Goal: Navigation & Orientation: Find specific page/section

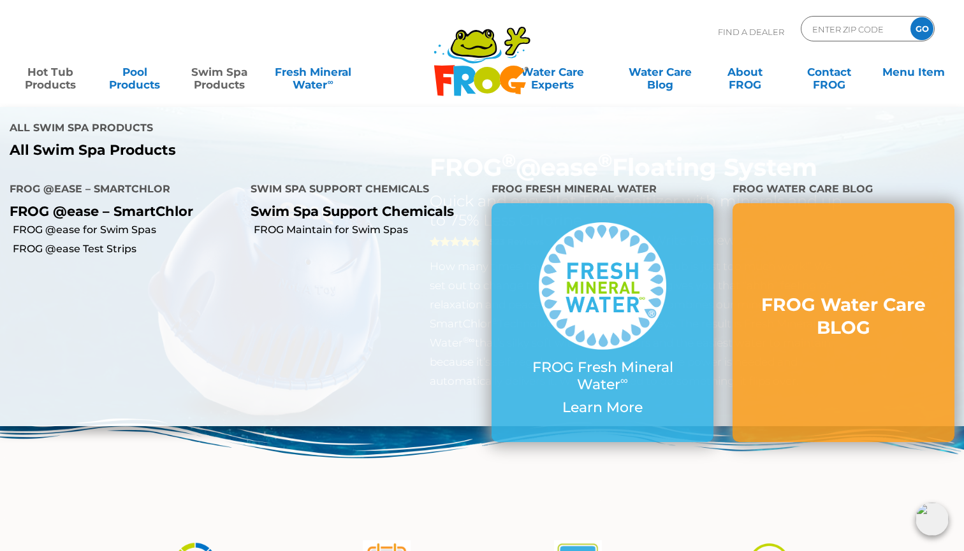
click at [226, 83] on link "Swim Spa Products" at bounding box center [219, 71] width 75 height 25
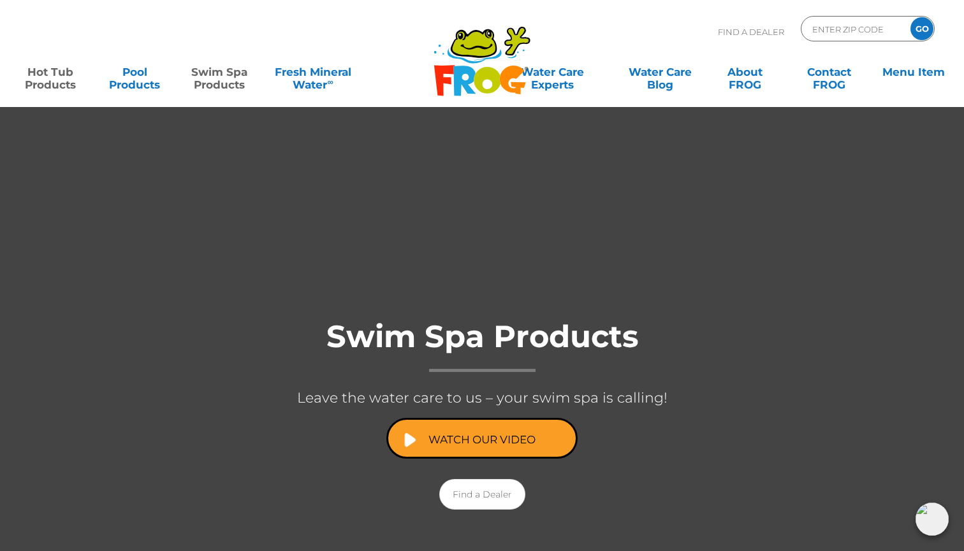
click at [49, 80] on link "Hot Tub Products" at bounding box center [50, 71] width 75 height 25
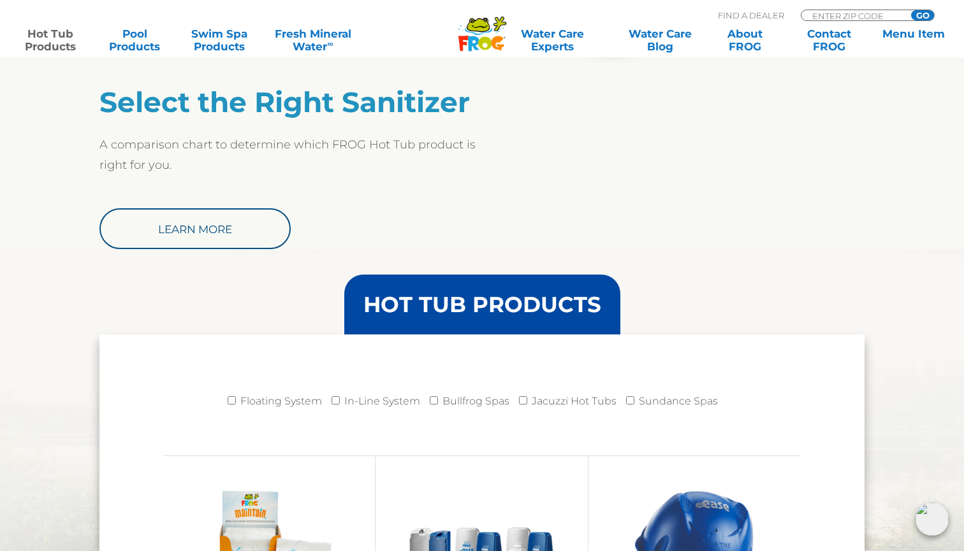
scroll to position [1011, 0]
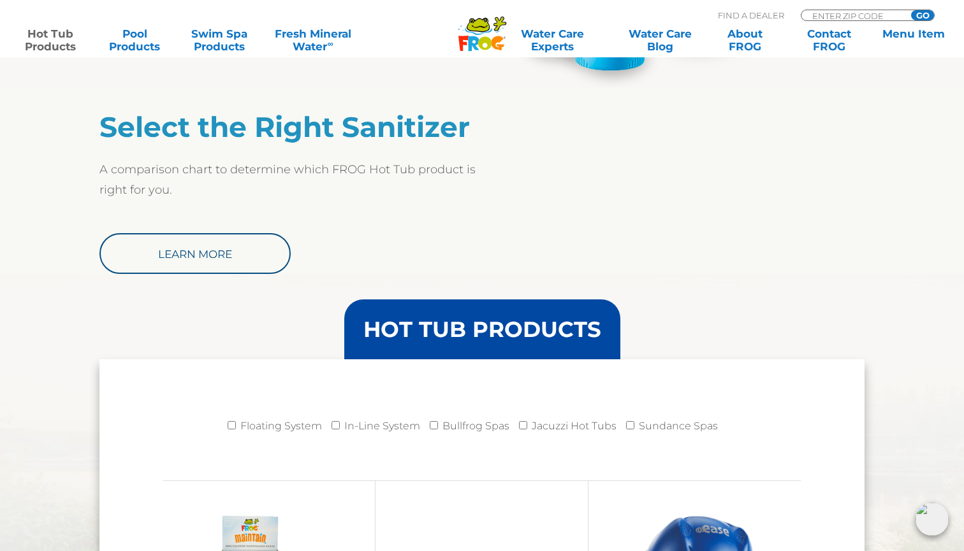
click at [453, 319] on h3 "HOT TUB PRODUCTS" at bounding box center [482, 330] width 238 height 22
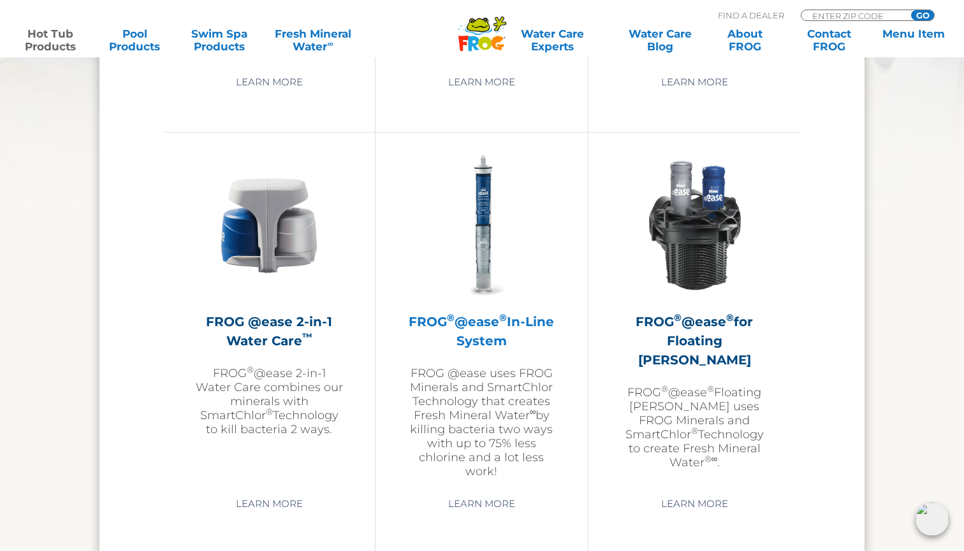
scroll to position [1774, 0]
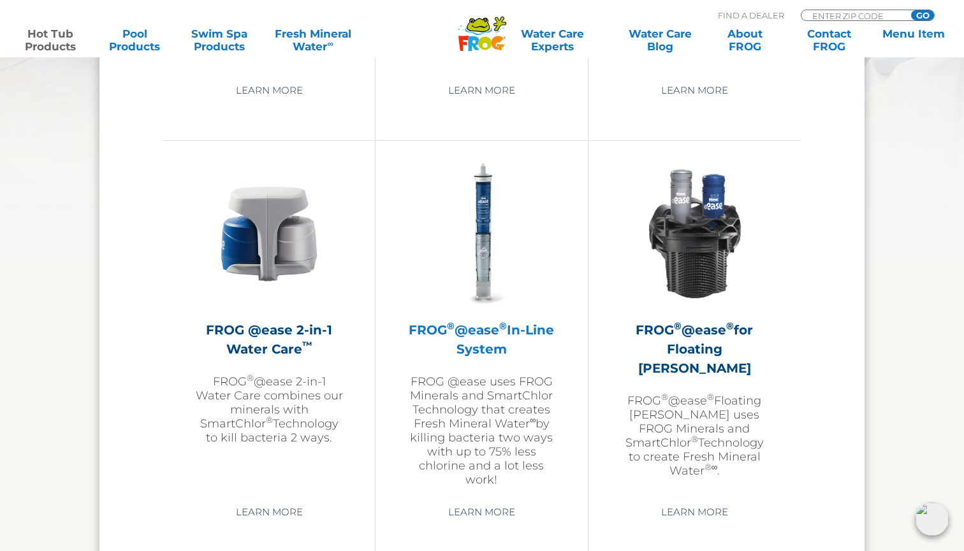
click at [497, 260] on img at bounding box center [481, 234] width 148 height 148
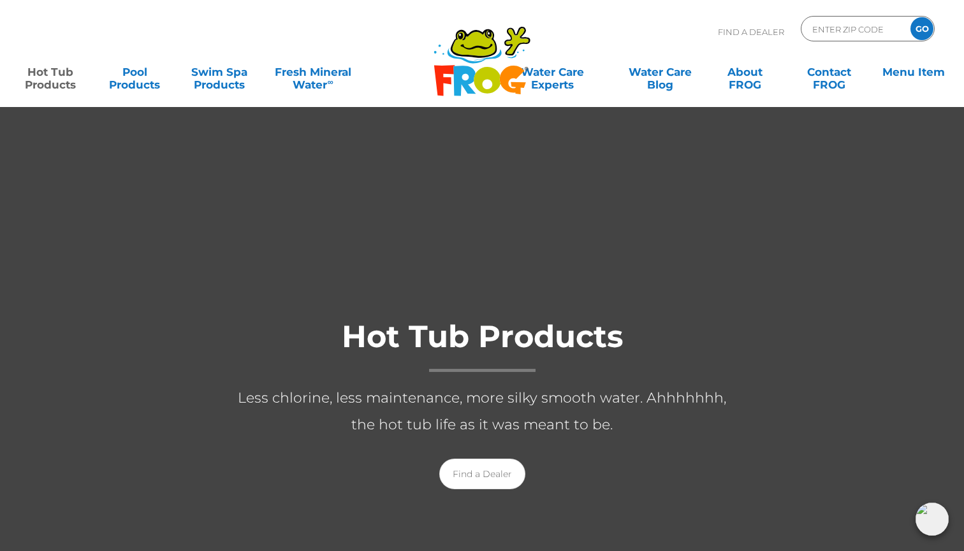
scroll to position [0, 0]
click at [820, 43] on div "Find A Dealer ENTER ZIP CODE GO" at bounding box center [826, 35] width 217 height 38
click at [837, 29] on input "Zip Code Form" at bounding box center [854, 29] width 86 height 18
type input "ENTER ZIP CODE"
click at [449, 73] on polygon at bounding box center [444, 80] width 20 height 31
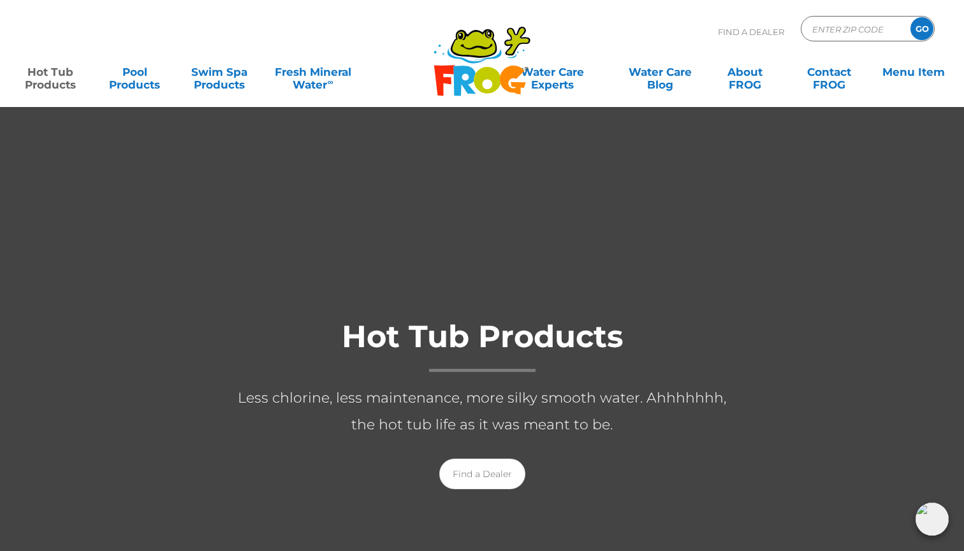
click at [472, 41] on icon at bounding box center [474, 43] width 43 height 25
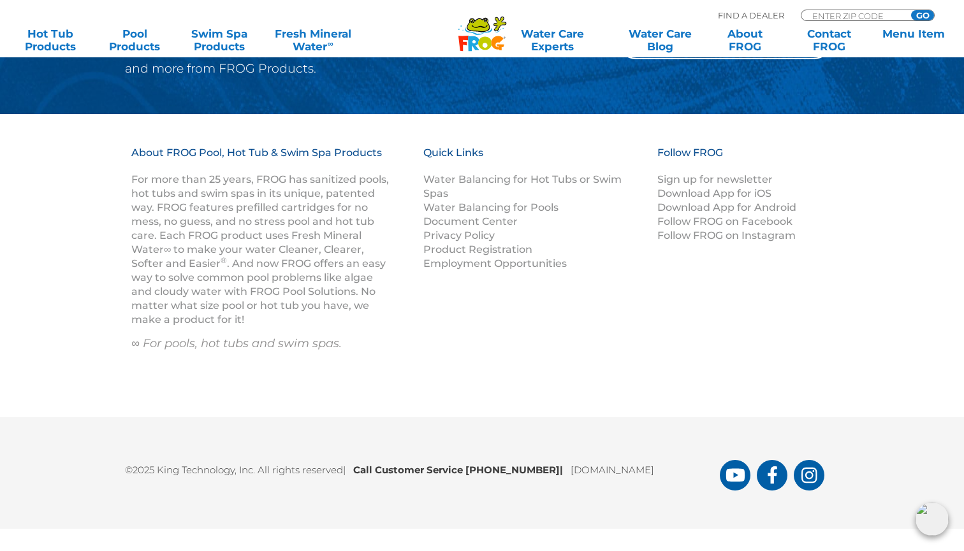
scroll to position [1662, 0]
